Goal: Use online tool/utility: Utilize a website feature to perform a specific function

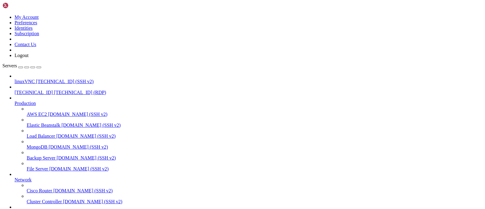
scroll to position [5697, 0]
drag, startPoint x: 0, startPoint y: 0, endPoint x: 86, endPoint y: 5, distance: 86.6
drag, startPoint x: 281, startPoint y: 472, endPoint x: 369, endPoint y: 468, distance: 88.0
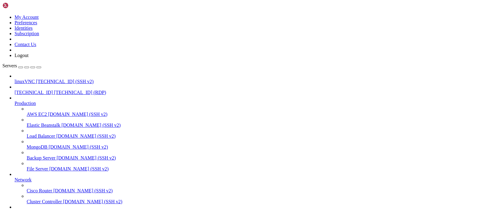
drag, startPoint x: 321, startPoint y: 471, endPoint x: 234, endPoint y: 472, distance: 87.0
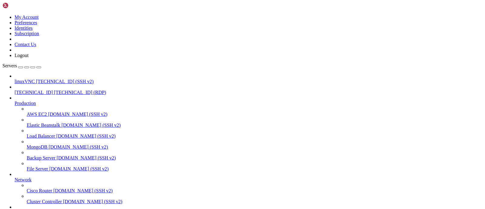
drag, startPoint x: 408, startPoint y: 487, endPoint x: 409, endPoint y: 490, distance: 3.3
drag, startPoint x: 409, startPoint y: 490, endPoint x: 411, endPoint y: 518, distance: 27.7
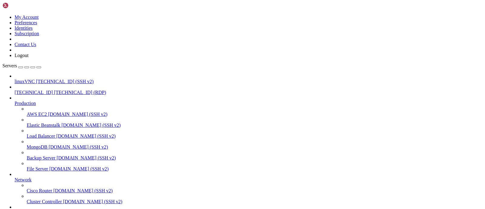
drag, startPoint x: 300, startPoint y: 471, endPoint x: 379, endPoint y: 473, distance: 79.2
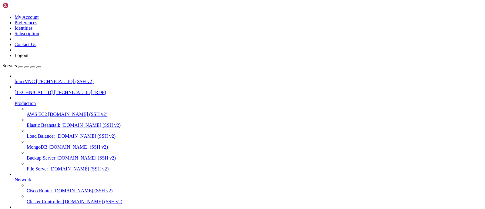
scroll to position [5728, 0]
drag, startPoint x: 88, startPoint y: 577, endPoint x: 6, endPoint y: 506, distance: 108.3
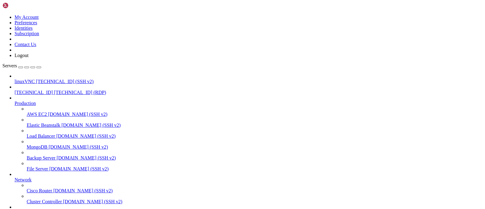
drag, startPoint x: 150, startPoint y: 499, endPoint x: 111, endPoint y: 522, distance: 44.6
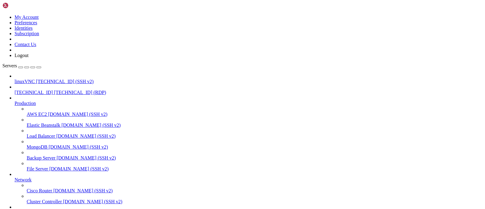
drag, startPoint x: 109, startPoint y: 461, endPoint x: 70, endPoint y: 545, distance: 93.5
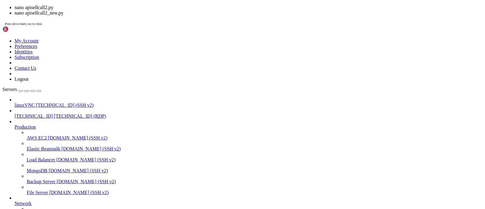
scroll to position [7326, 0]
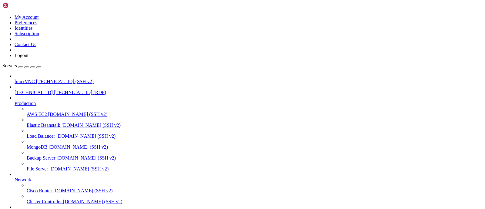
drag, startPoint x: 124, startPoint y: 466, endPoint x: 102, endPoint y: 512, distance: 51.1
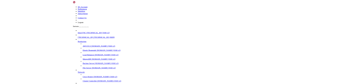
scroll to position [7342, 0]
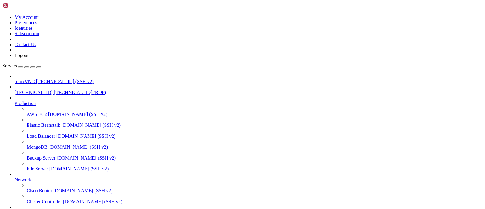
drag, startPoint x: 392, startPoint y: 390, endPoint x: 393, endPoint y: 403, distance: 13.1
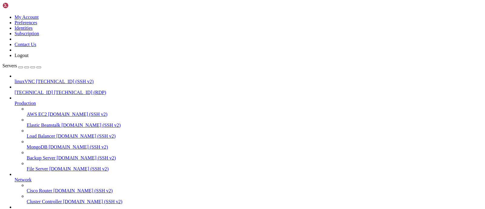
drag, startPoint x: 330, startPoint y: 471, endPoint x: 222, endPoint y: 472, distance: 108.0
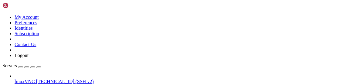
scroll to position [7465, 0]
click at [39, 67] on icon "button" at bounding box center [39, 67] width 0 height 0
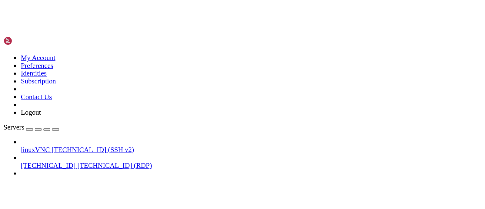
scroll to position [7450, 0]
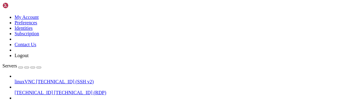
drag, startPoint x: 215, startPoint y: 325, endPoint x: 145, endPoint y: 319, distance: 70.3
drag, startPoint x: 161, startPoint y: 343, endPoint x: 95, endPoint y: 343, distance: 66.4
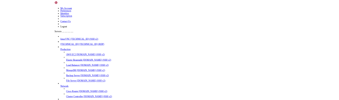
scroll to position [7342, 0]
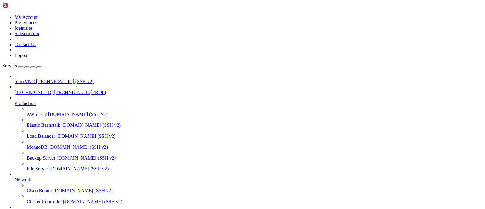
drag, startPoint x: 150, startPoint y: 474, endPoint x: 92, endPoint y: 475, distance: 58.5
drag, startPoint x: 281, startPoint y: 472, endPoint x: 297, endPoint y: 471, distance: 15.8
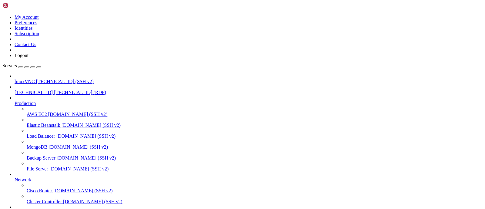
drag, startPoint x: 150, startPoint y: 474, endPoint x: 191, endPoint y: 474, distance: 40.3
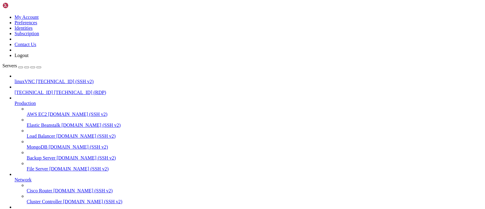
drag, startPoint x: 283, startPoint y: 471, endPoint x: 392, endPoint y: 464, distance: 109.4
drag, startPoint x: 320, startPoint y: 470, endPoint x: 193, endPoint y: 479, distance: 127.3
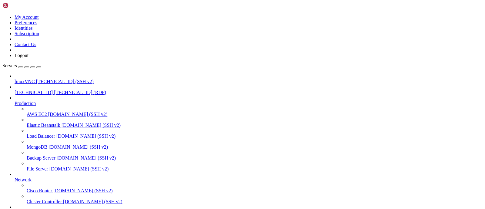
drag, startPoint x: 317, startPoint y: 366, endPoint x: 326, endPoint y: 366, distance: 9.4
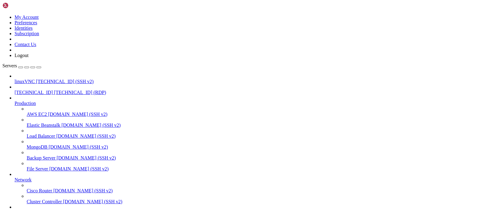
drag, startPoint x: 401, startPoint y: 379, endPoint x: 265, endPoint y: 385, distance: 135.7
drag, startPoint x: 304, startPoint y: 386, endPoint x: 236, endPoint y: 356, distance: 74.0
